Goal: Understand process/instructions: Learn about a topic

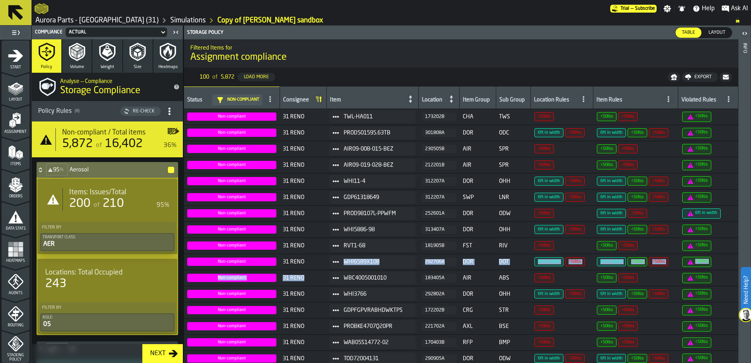
scroll to position [98, 0]
click at [13, 273] on icon "menu Storage Policy" at bounding box center [16, 278] width 16 height 16
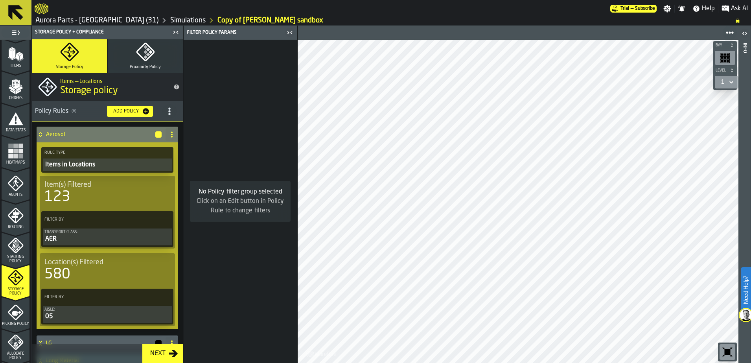
click at [21, 12] on icon at bounding box center [15, 12] width 19 height 19
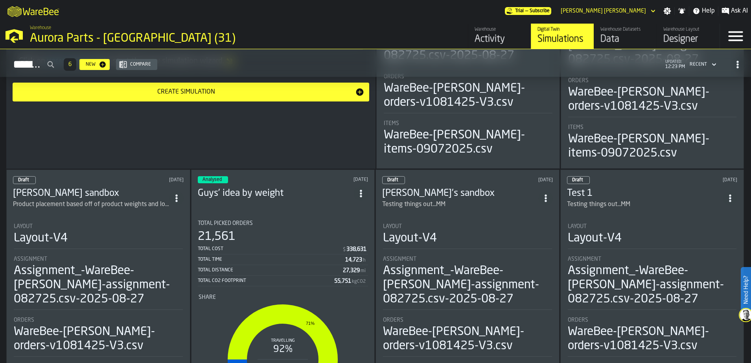
scroll to position [197, 0]
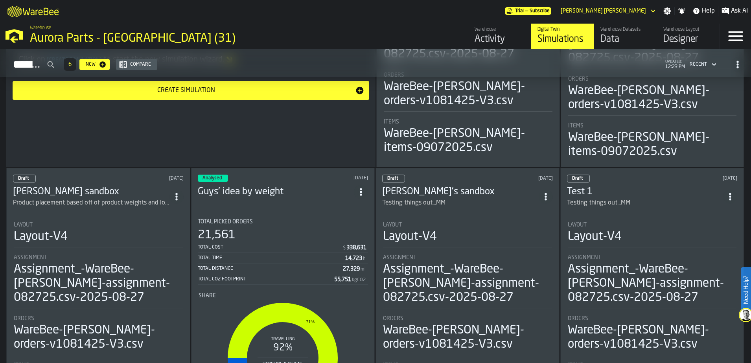
click at [105, 254] on div "Assignment" at bounding box center [98, 257] width 169 height 6
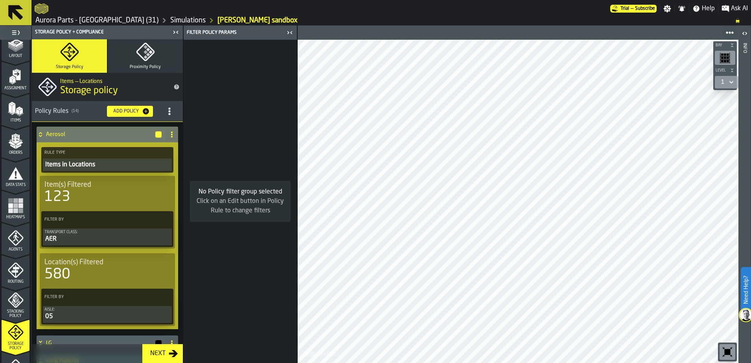
scroll to position [98, 0]
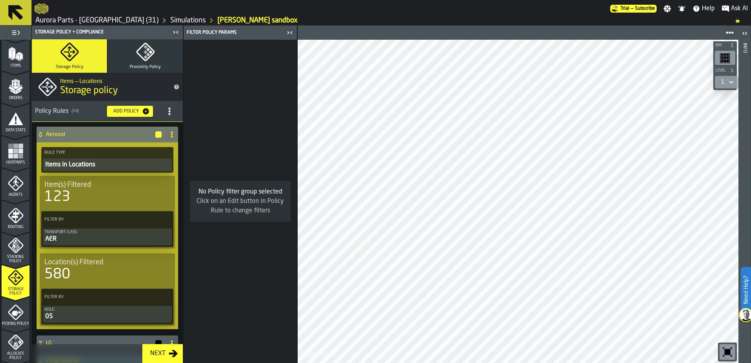
click at [19, 278] on icon "menu Storage Policy" at bounding box center [16, 278] width 16 height 16
click at [287, 31] on icon "button-toggle-Close me" at bounding box center [289, 32] width 9 height 9
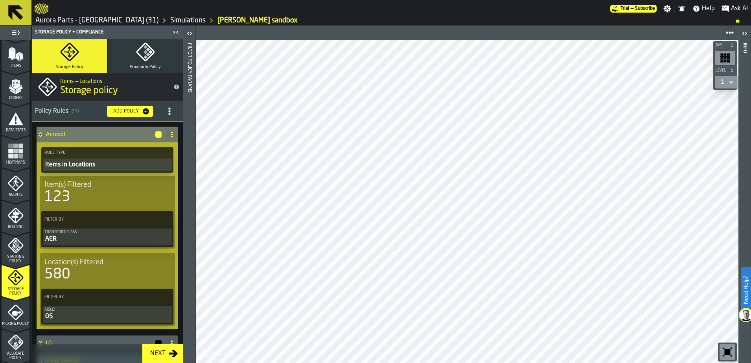
click at [177, 29] on icon "button-toggle-Close me" at bounding box center [175, 32] width 9 height 9
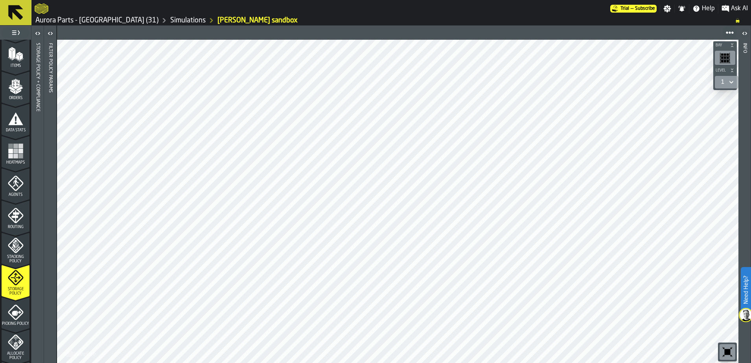
click at [18, 286] on div "Storage Policy" at bounding box center [16, 283] width 28 height 26
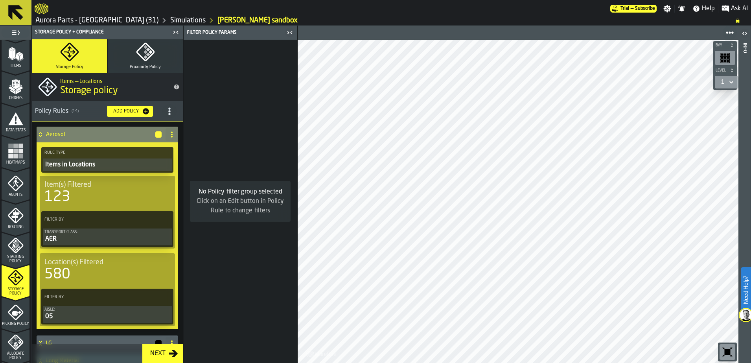
click at [41, 132] on icon at bounding box center [41, 134] width 8 height 6
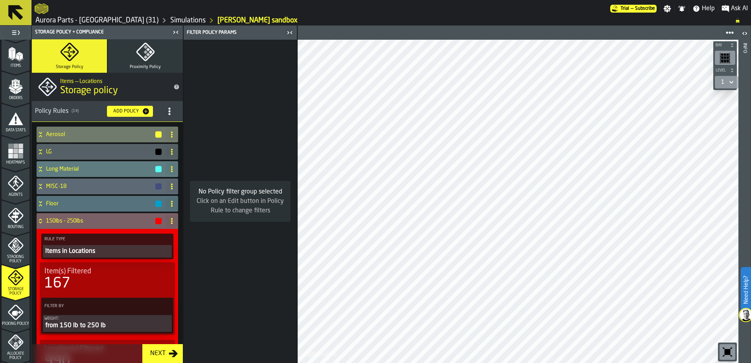
click at [40, 222] on icon at bounding box center [40, 222] width 3 height 2
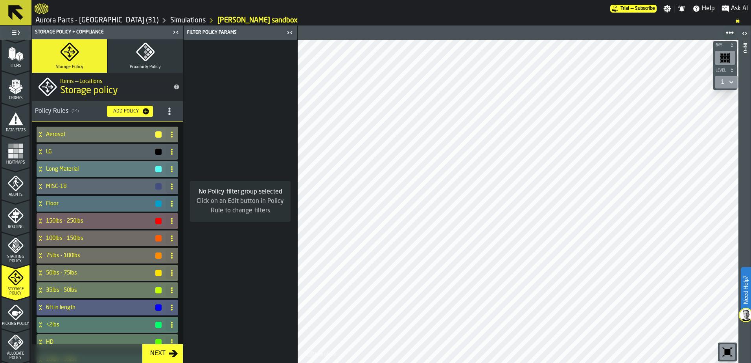
click at [23, 13] on icon at bounding box center [15, 12] width 19 height 19
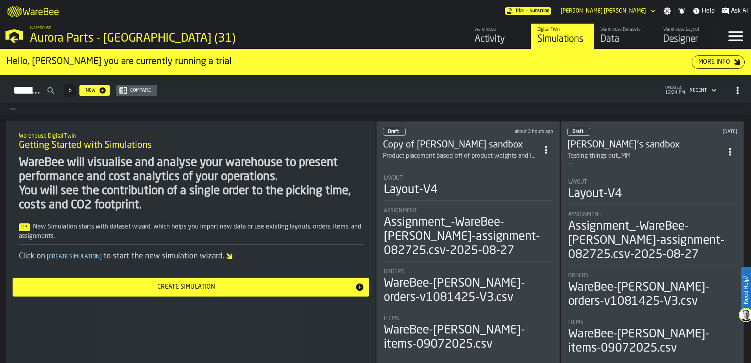
click at [447, 139] on h3 "Copy of [PERSON_NAME] sandbox" at bounding box center [461, 145] width 156 height 13
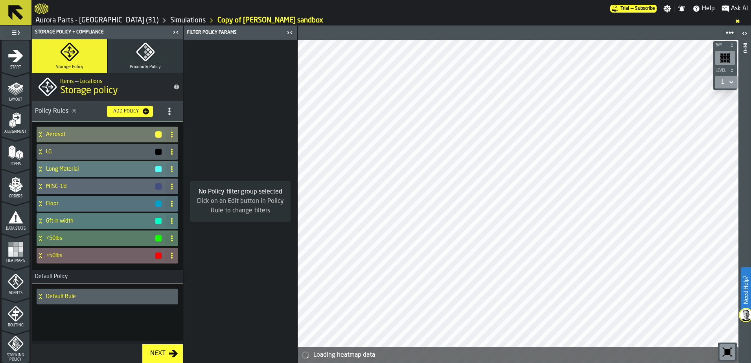
click at [290, 31] on icon "button-toggle-Close me" at bounding box center [289, 32] width 9 height 9
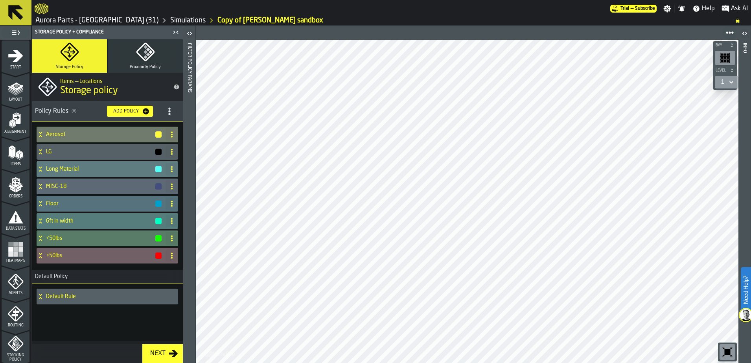
click at [11, 9] on icon at bounding box center [15, 12] width 15 height 15
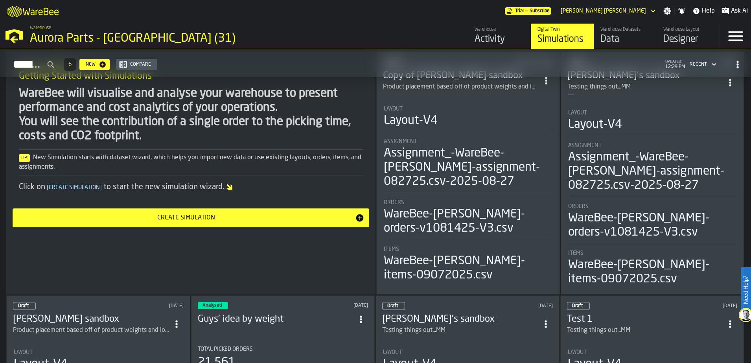
scroll to position [148, 0]
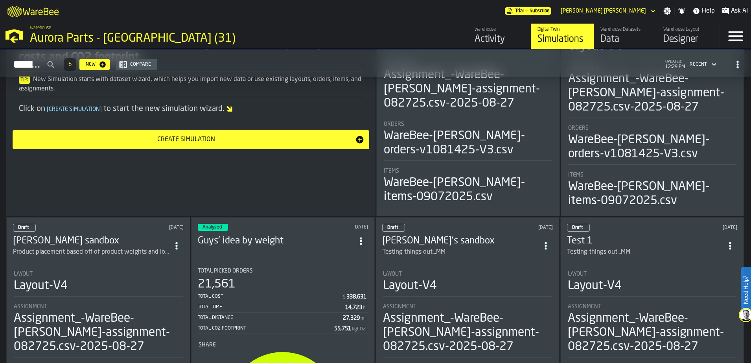
click at [118, 272] on div "Layout" at bounding box center [98, 274] width 169 height 6
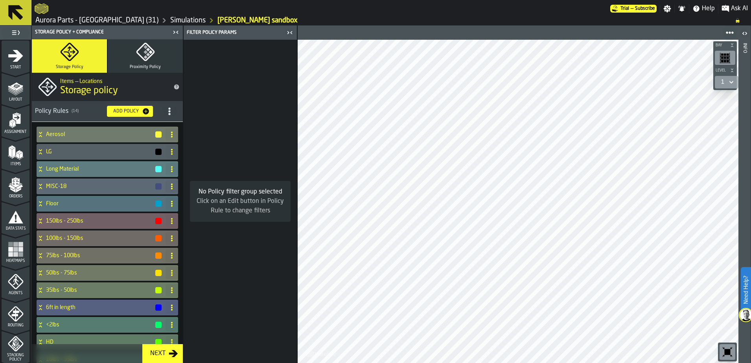
click at [18, 12] on icon at bounding box center [15, 12] width 15 height 15
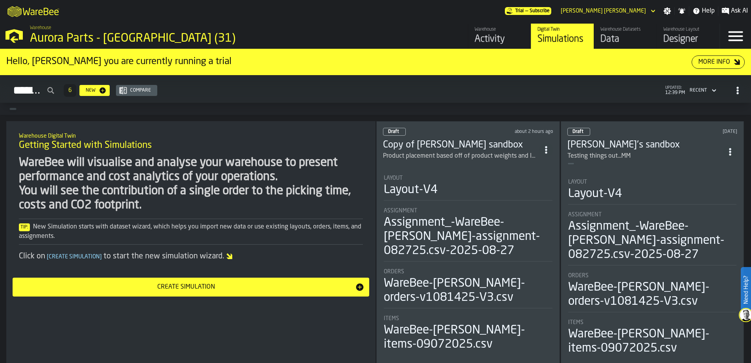
click at [453, 196] on div "Layout-V4" at bounding box center [468, 190] width 169 height 14
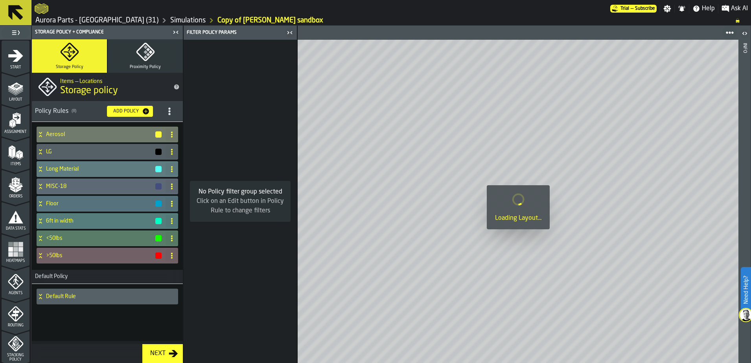
click at [288, 32] on icon "button-toggle-Close me" at bounding box center [289, 32] width 9 height 9
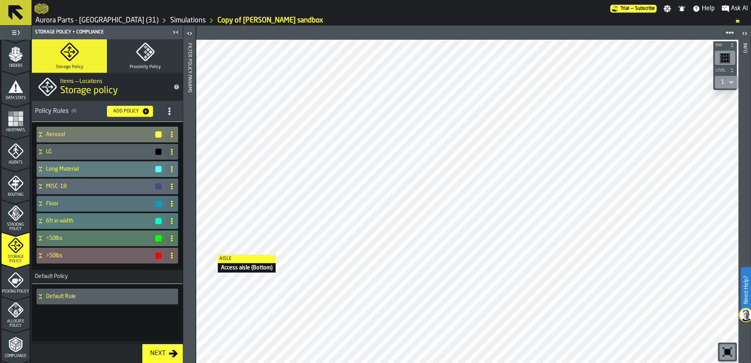
scroll to position [197, 0]
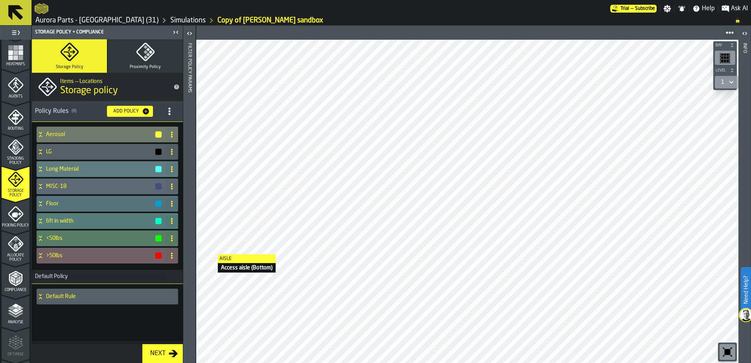
click at [15, 286] on div "Compliance" at bounding box center [16, 282] width 28 height 22
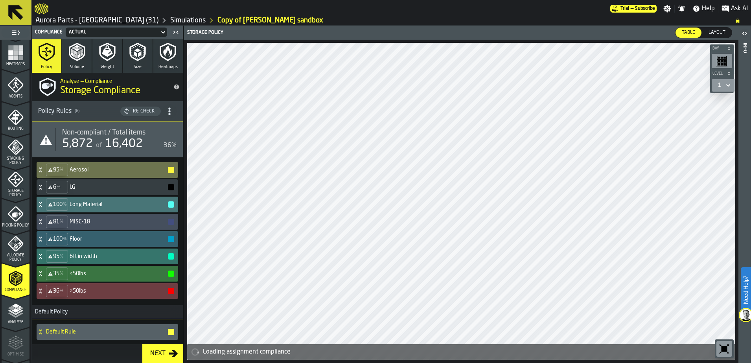
click at [138, 111] on div "Re-Check" at bounding box center [144, 112] width 28 height 6
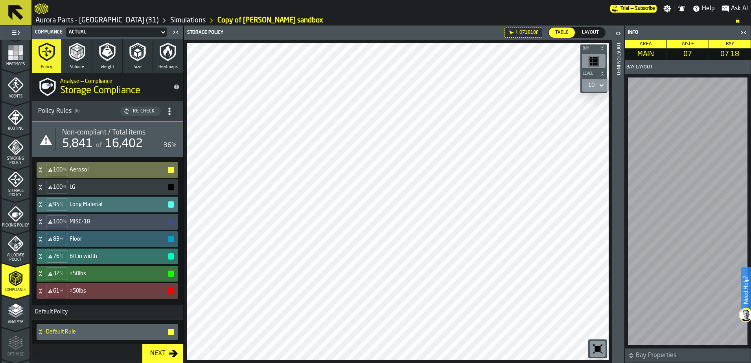
click at [748, 33] on icon "button-toggle-Close me" at bounding box center [743, 32] width 9 height 9
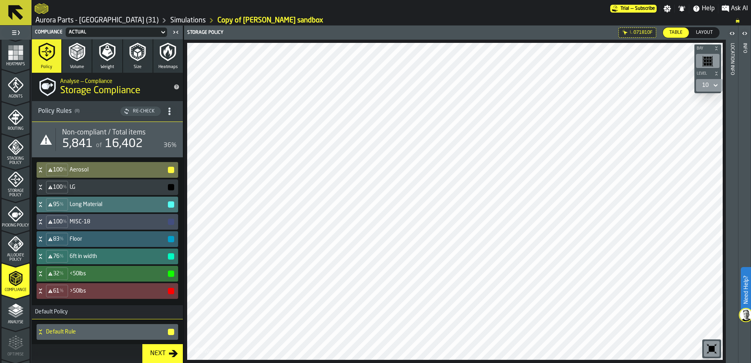
click at [15, 180] on icon "menu Storage Policy" at bounding box center [16, 180] width 16 height 16
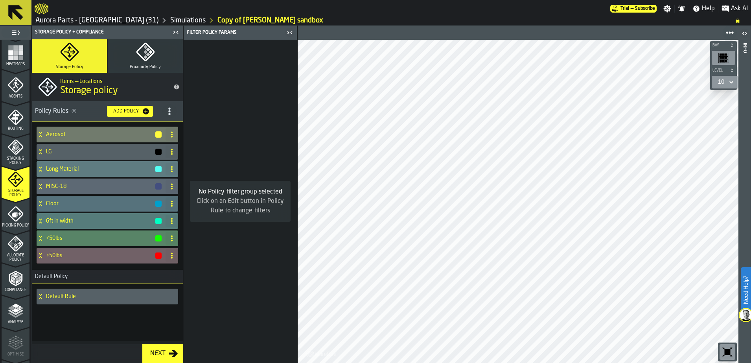
click at [41, 236] on icon at bounding box center [40, 237] width 3 height 2
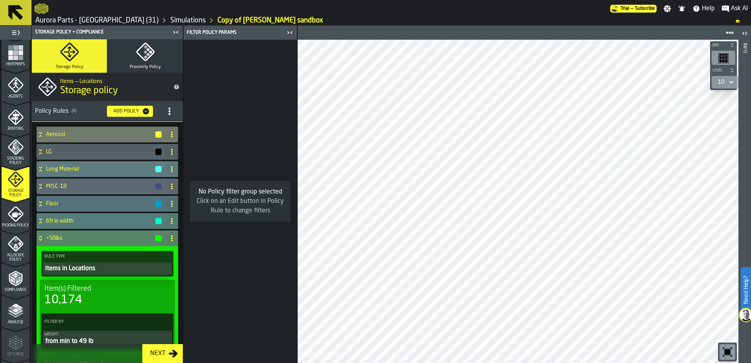
click at [41, 236] on icon at bounding box center [41, 238] width 8 height 6
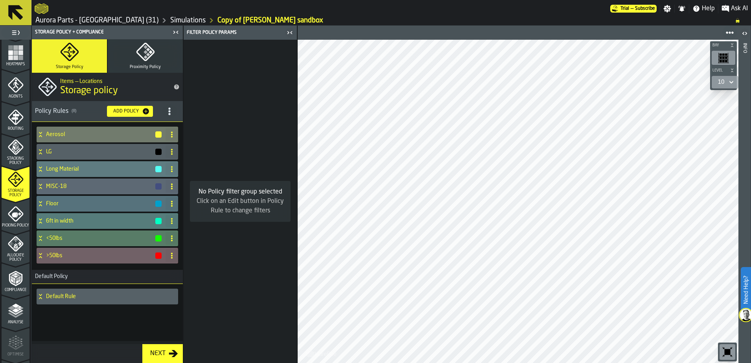
click at [288, 33] on icon "button-toggle-Close me" at bounding box center [288, 32] width 2 height 3
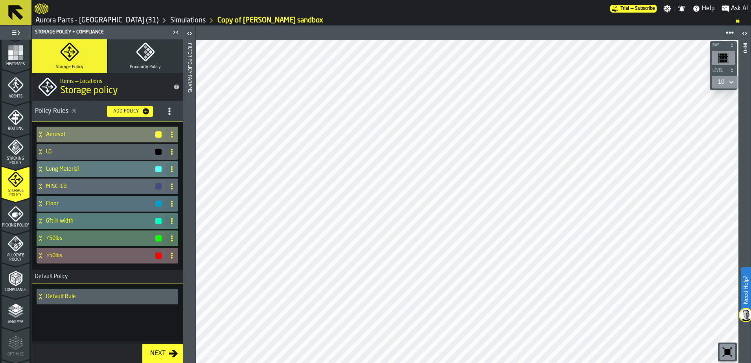
click at [74, 129] on div "Aerosol" at bounding box center [100, 135] width 126 height 16
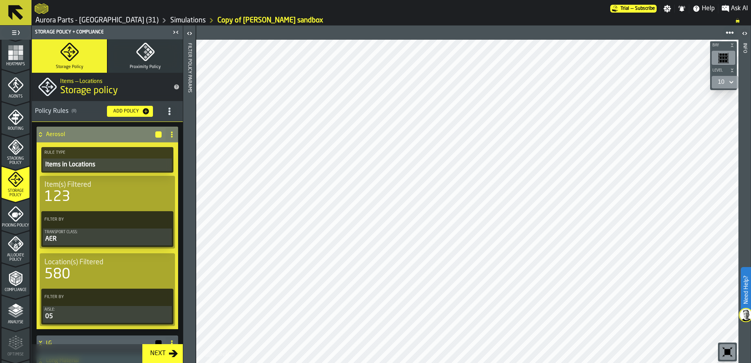
click at [76, 133] on h4 "Aerosol" at bounding box center [100, 134] width 109 height 6
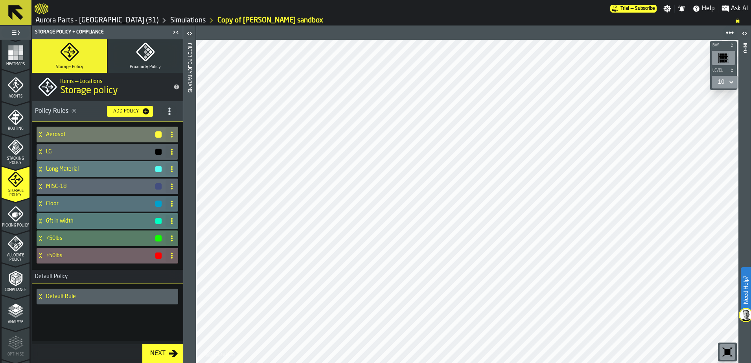
click at [11, 12] on icon at bounding box center [15, 12] width 15 height 15
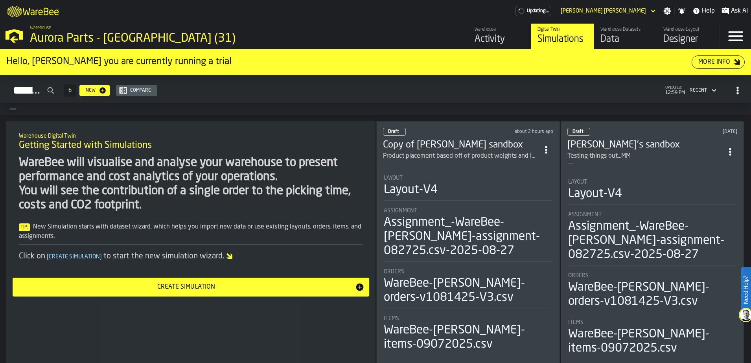
click at [465, 194] on div "Layout-V4" at bounding box center [468, 190] width 169 height 14
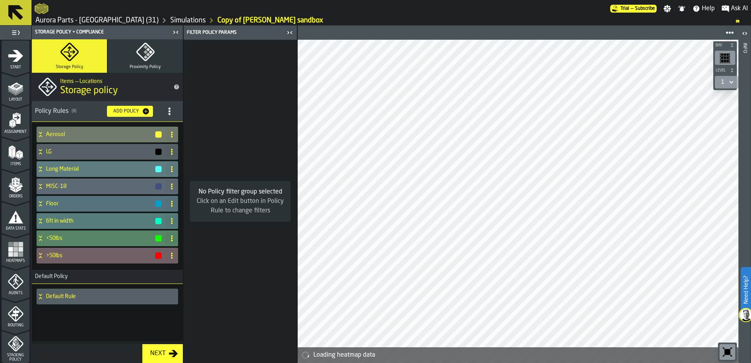
click at [41, 240] on icon at bounding box center [41, 238] width 8 height 6
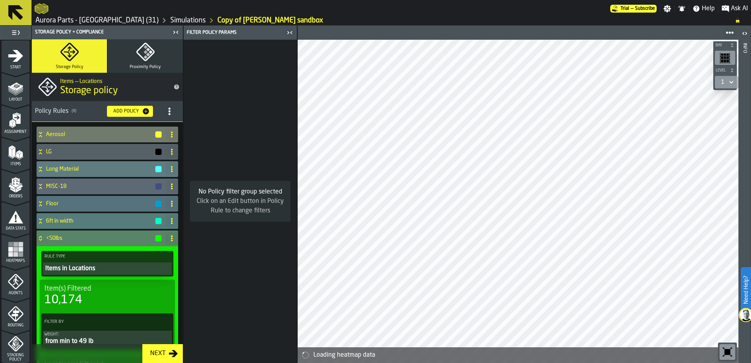
scroll to position [98, 0]
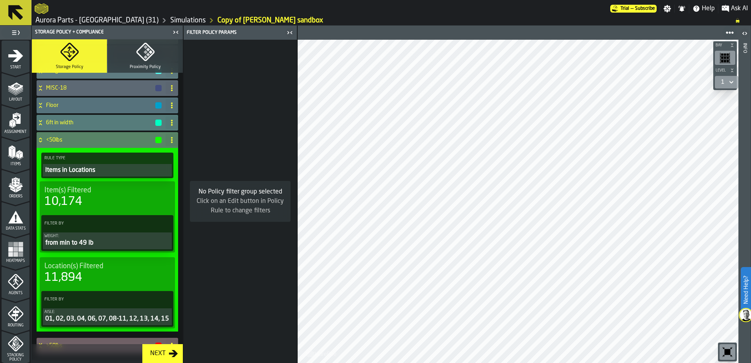
click at [42, 138] on icon at bounding box center [40, 139] width 3 height 2
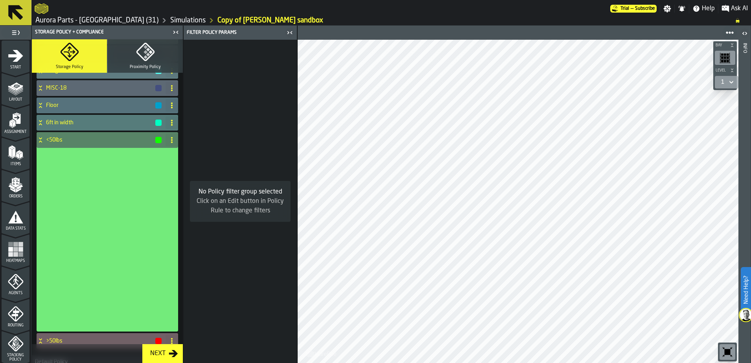
scroll to position [0, 0]
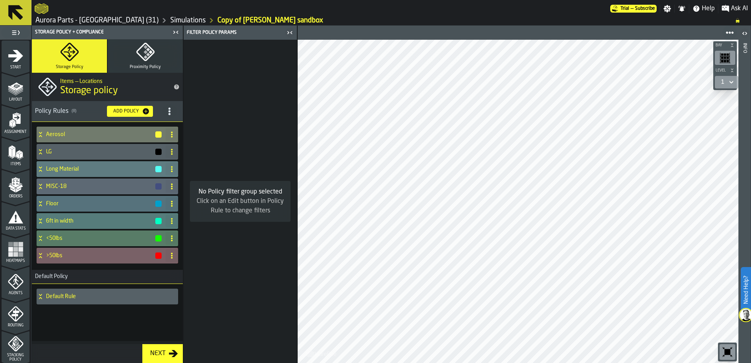
click at [40, 257] on icon at bounding box center [40, 257] width 3 height 2
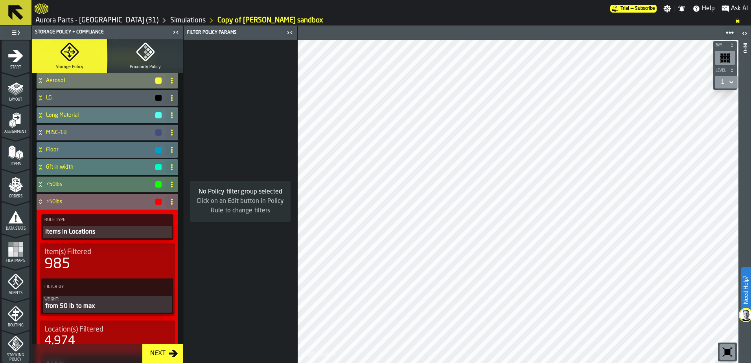
scroll to position [98, 0]
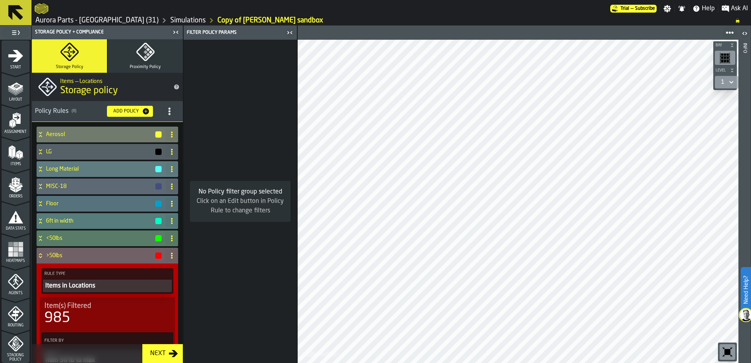
click at [22, 18] on icon at bounding box center [15, 12] width 15 height 15
